Goal: Task Accomplishment & Management: Manage account settings

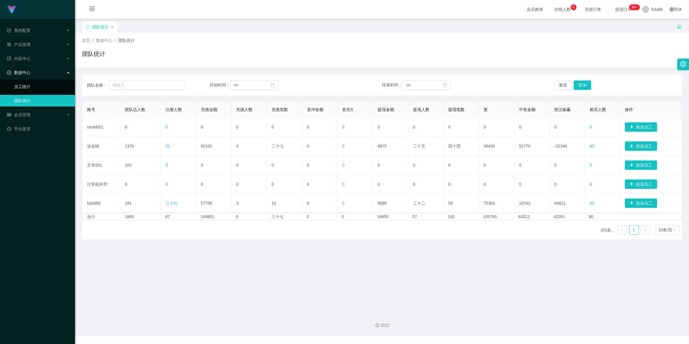
click at [39, 85] on link "员工统计" at bounding box center [42, 87] width 56 height 12
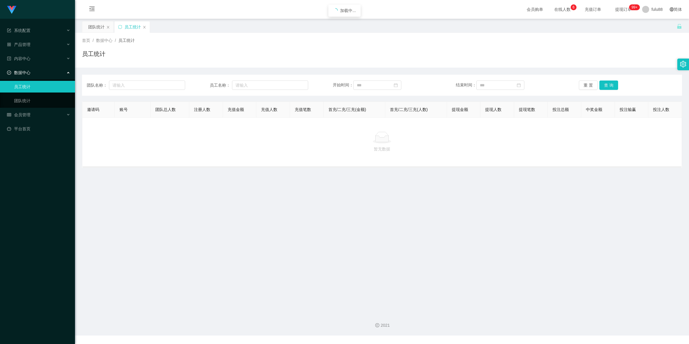
click at [42, 108] on ul "系统配置 产品管理 内容中心 数据中心 员工统计 团队统计 会员管理 平台首页" at bounding box center [37, 80] width 75 height 122
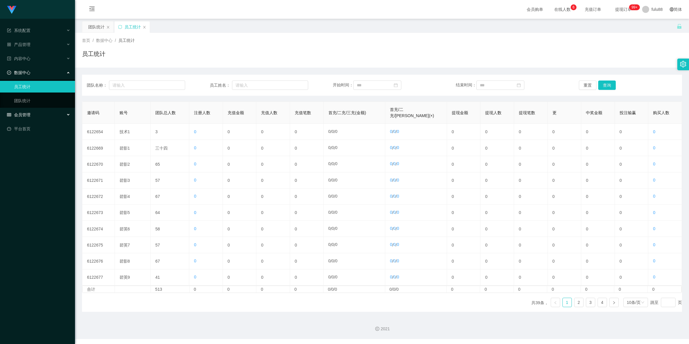
click at [42, 113] on div "会员管理" at bounding box center [37, 115] width 75 height 12
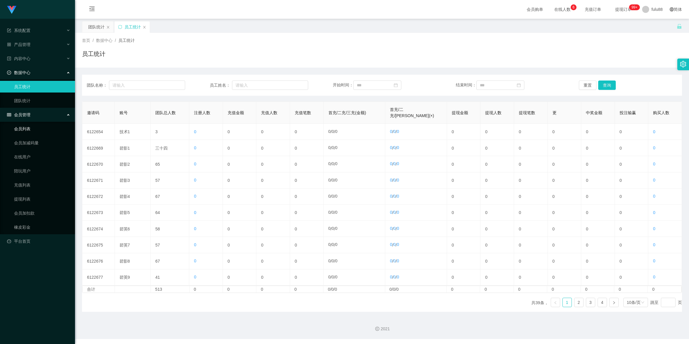
click at [39, 132] on link "会员列表" at bounding box center [42, 129] width 56 height 12
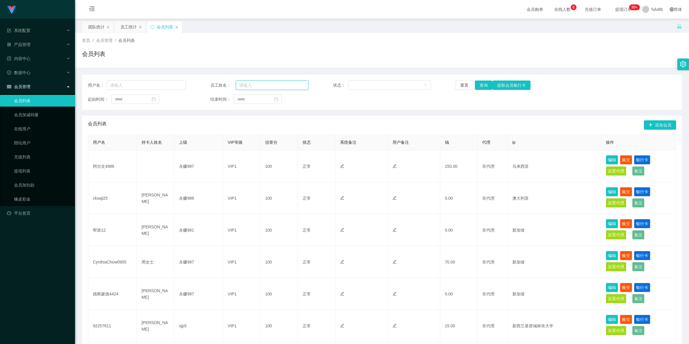
click at [266, 85] on input "text" at bounding box center [272, 85] width 73 height 9
paste input "Raymond6916"
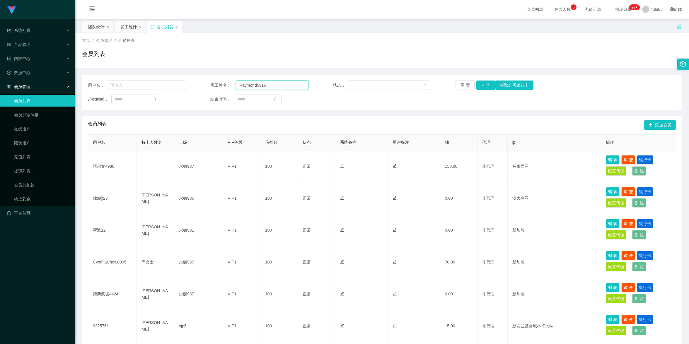
type input "Raymond6916"
click at [490, 88] on button "查询" at bounding box center [485, 85] width 19 height 9
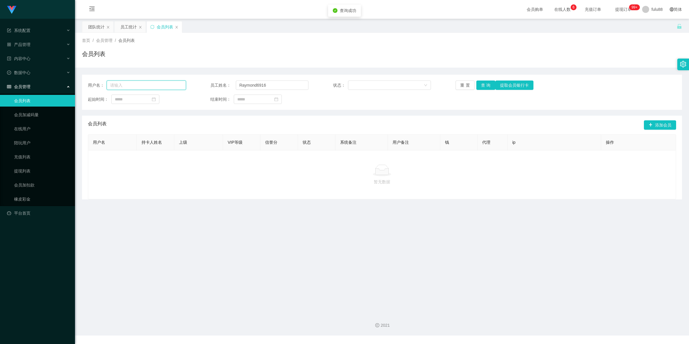
click at [153, 85] on input "text" at bounding box center [146, 85] width 79 height 9
paste input "Raymond6916"
type input "Raymond6916"
drag, startPoint x: 278, startPoint y: 82, endPoint x: 126, endPoint y: 89, distance: 152.5
click at [125, 89] on div "用户名： Raymond6916 员工姓名： Raymond6916 状态： 重置 查询 提取会员银行卡" at bounding box center [382, 85] width 588 height 9
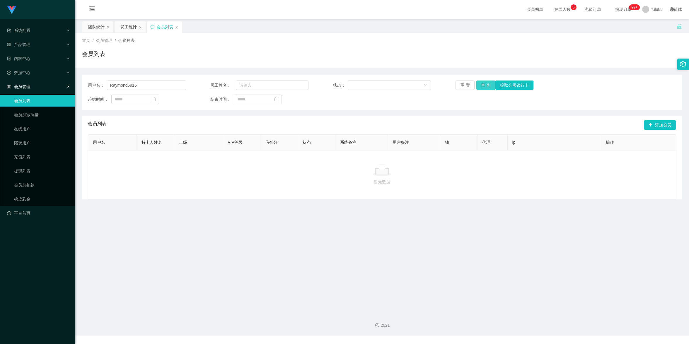
click at [488, 84] on button "查询" at bounding box center [485, 85] width 19 height 9
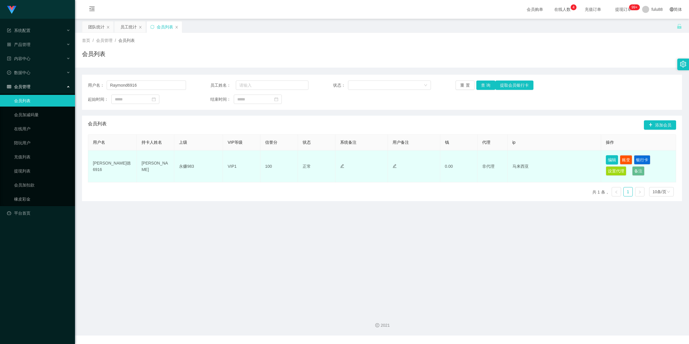
click at [610, 156] on button "编辑" at bounding box center [612, 159] width 12 height 9
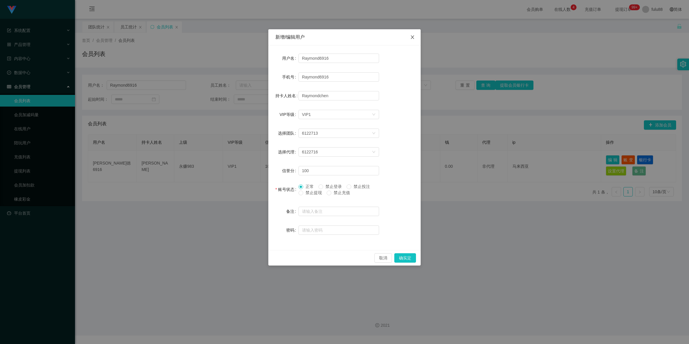
click at [411, 36] on icon "图标： 关闭" at bounding box center [412, 37] width 5 height 5
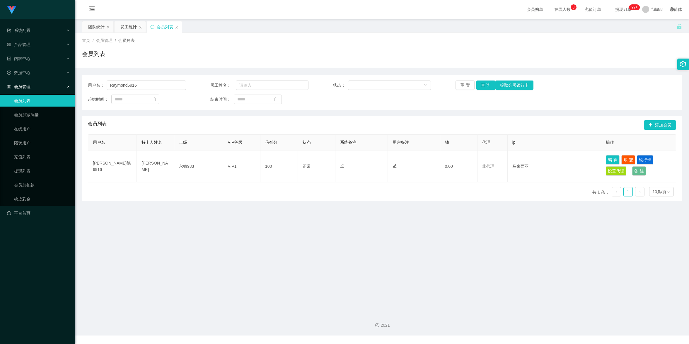
drag, startPoint x: 590, startPoint y: 243, endPoint x: 594, endPoint y: 121, distance: 122.2
click at [590, 243] on main "关闭门户 关闭右侧 关闭其他 刷新页面 团队统计 员工统计 会员列表 首页 / 会员管理 / 会员列表 / 会员列表 用户名： Raymond6916 员工姓…" at bounding box center [382, 164] width 614 height 290
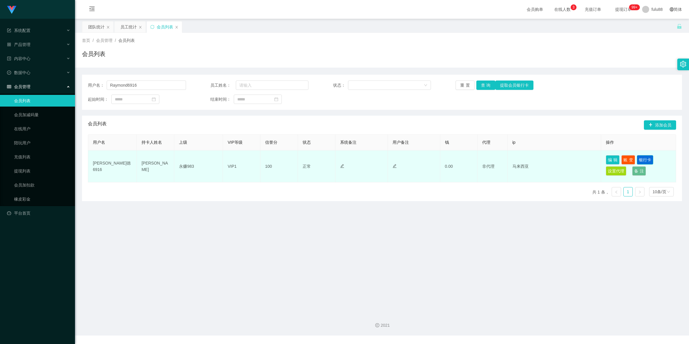
click at [646, 157] on button "银行卡" at bounding box center [645, 159] width 16 height 9
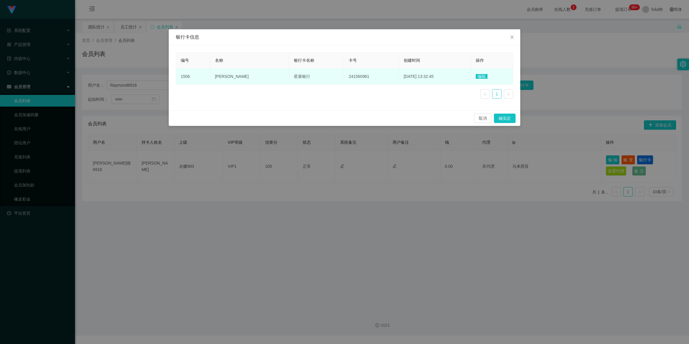
click at [349, 74] on font "241560961" at bounding box center [359, 76] width 21 height 5
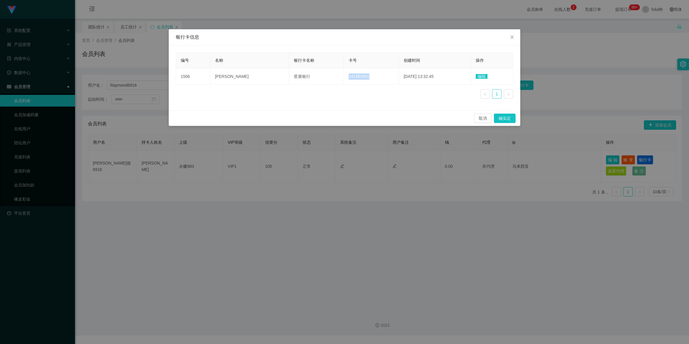
copy font "241560961"
click at [317, 187] on div "银行卡信息 编号 名称 银行卡名称 卡号 创建时间 操作 1506 [PERSON_NAME]德[PERSON_NAME]银行 241560961 [DATE…" at bounding box center [344, 172] width 689 height 344
